Goal: Task Accomplishment & Management: Complete application form

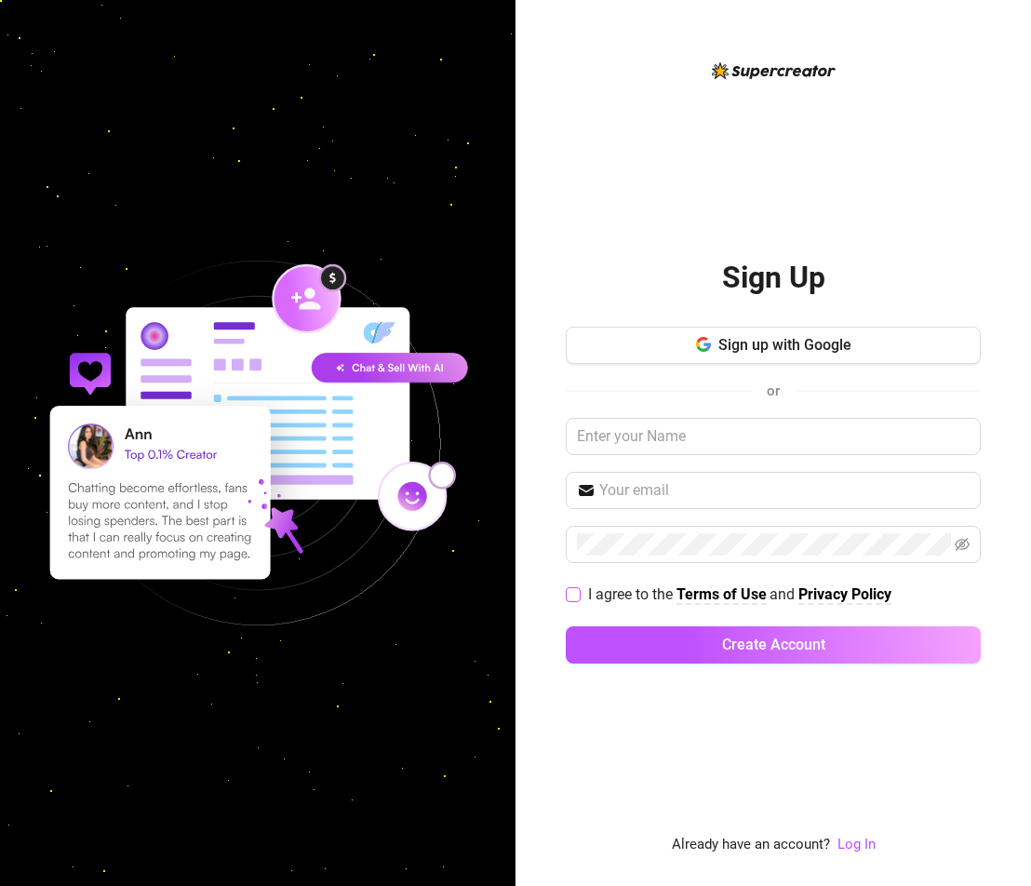
click at [569, 595] on input "I agree to the Terms of Use and Privacy Policy" at bounding box center [572, 593] width 13 height 13
checkbox input "true"
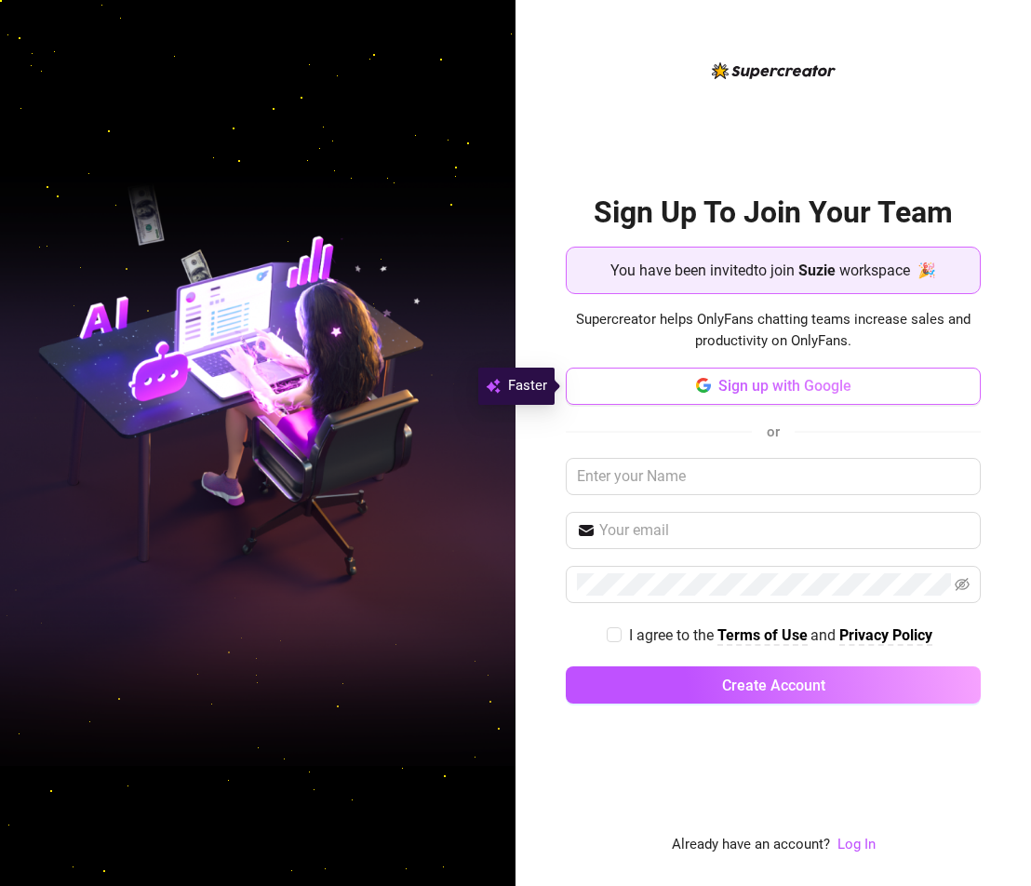
click at [761, 396] on button "Sign up with Google" at bounding box center [773, 386] width 415 height 37
